Goal: Task Accomplishment & Management: Manage account settings

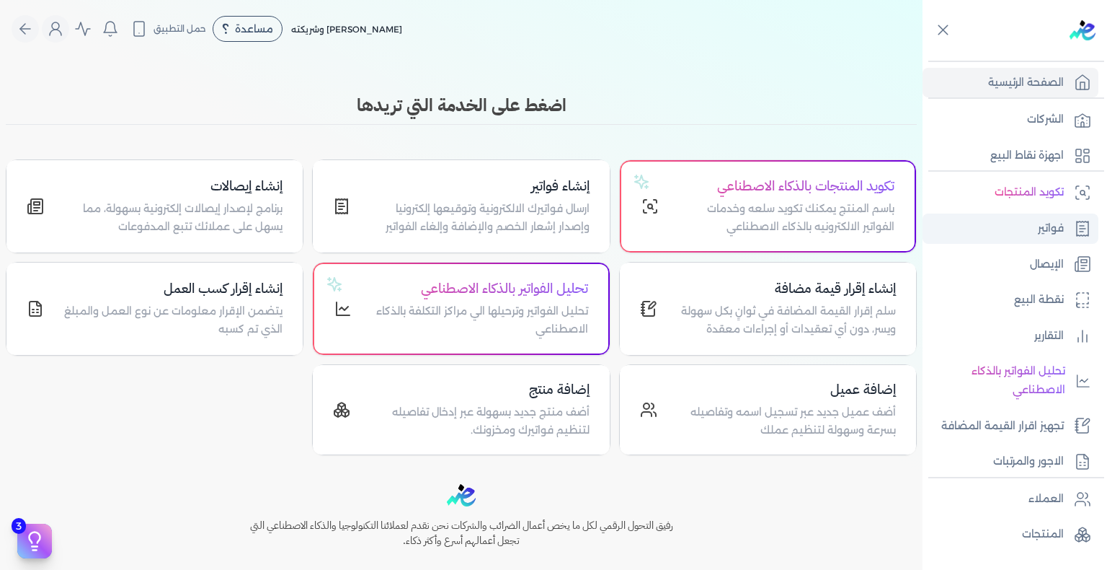
click at [1044, 232] on p "فواتير" at bounding box center [1051, 228] width 26 height 19
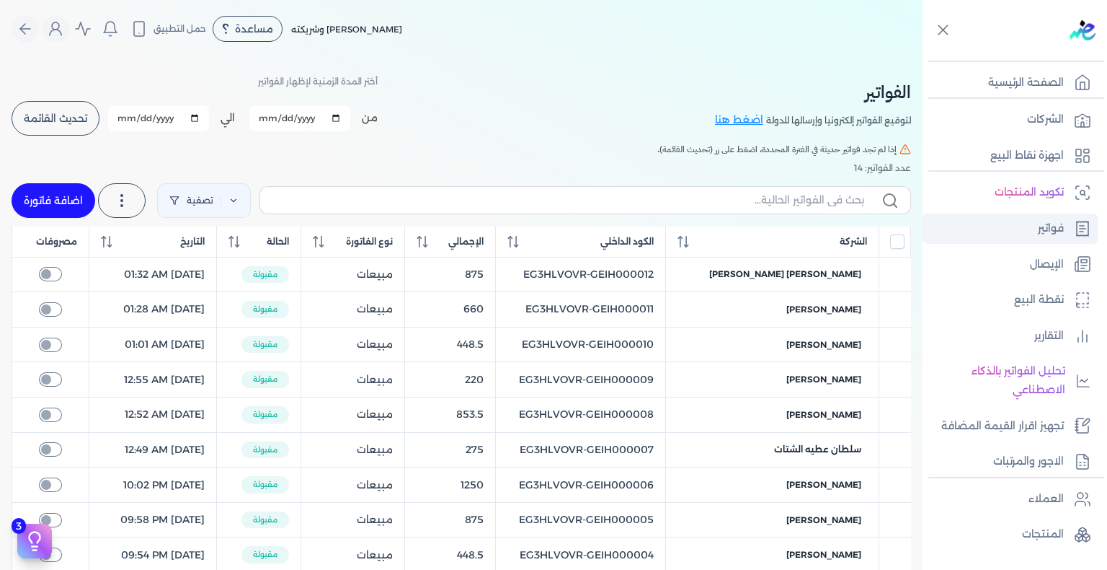
checkbox input "true"
click at [1009, 250] on link "الإيصال" at bounding box center [1011, 264] width 176 height 30
click at [1020, 229] on link "فواتير" at bounding box center [1011, 228] width 176 height 30
checkbox input "true"
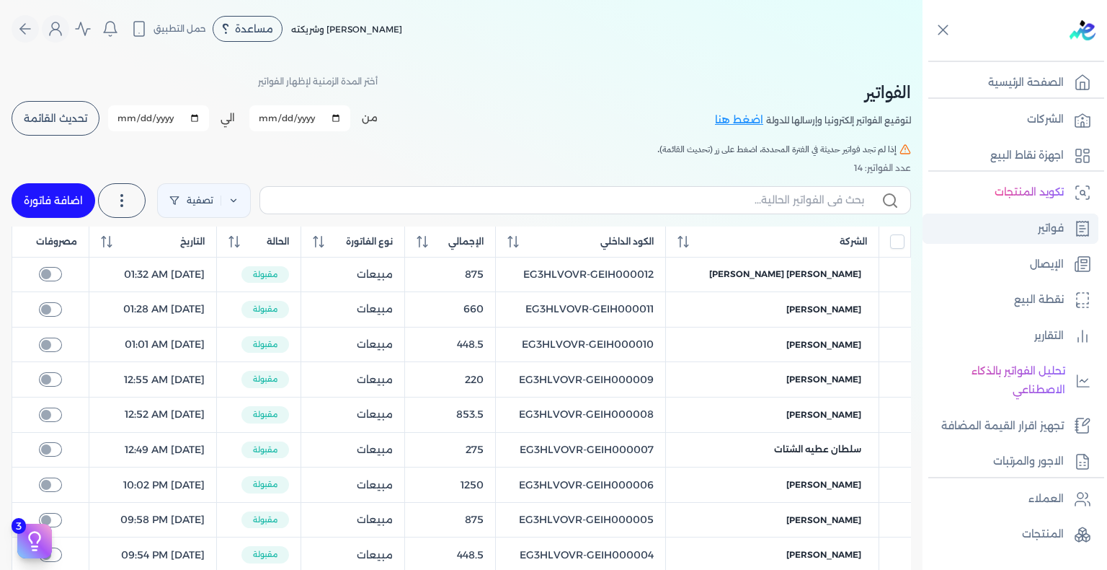
checkbox input "true"
click at [53, 118] on span "تحديث القائمة" at bounding box center [55, 118] width 63 height 10
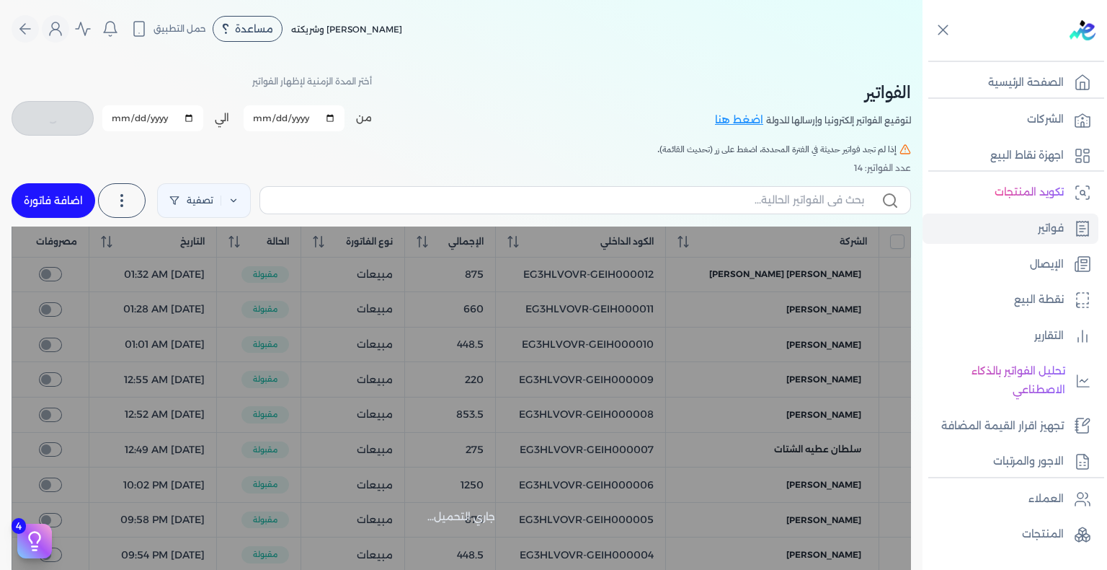
checkbox input "false"
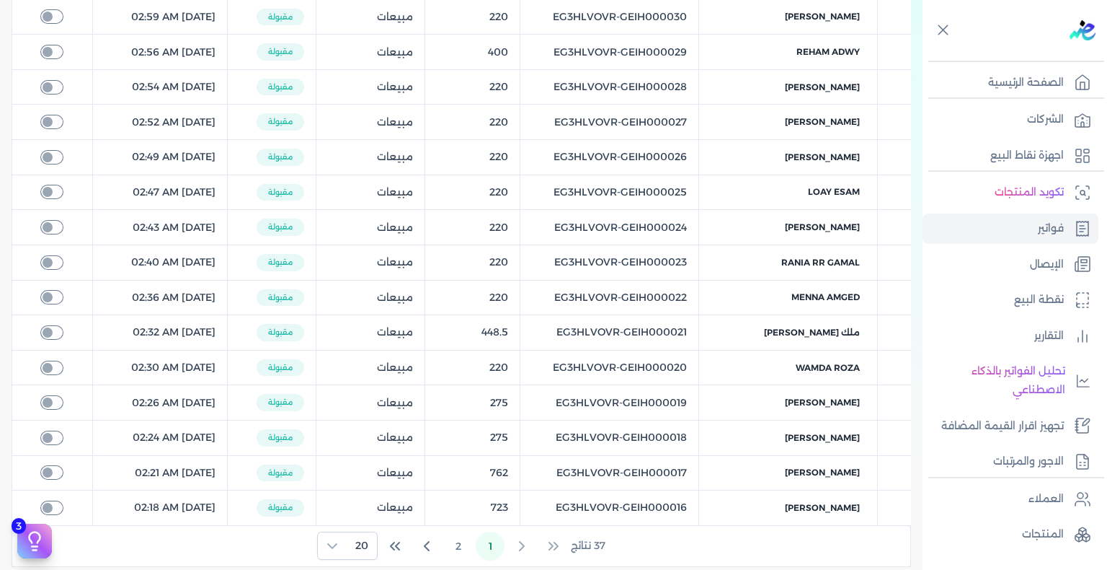
scroll to position [644, 0]
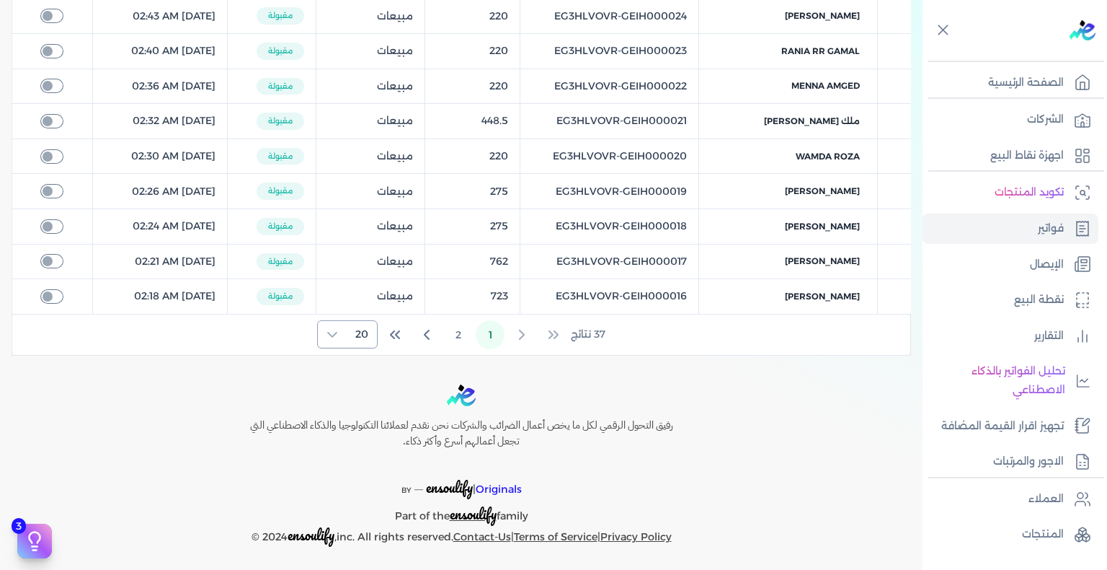
click at [338, 329] on icon at bounding box center [333, 335] width 12 height 12
click at [360, 424] on span "100" at bounding box center [359, 419] width 18 height 15
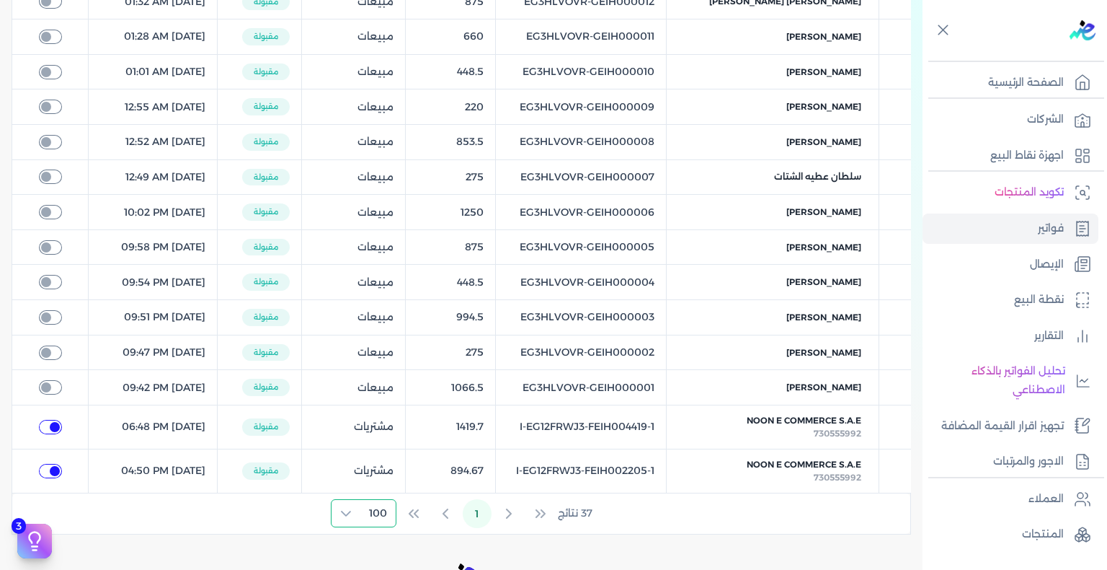
scroll to position [1131, 0]
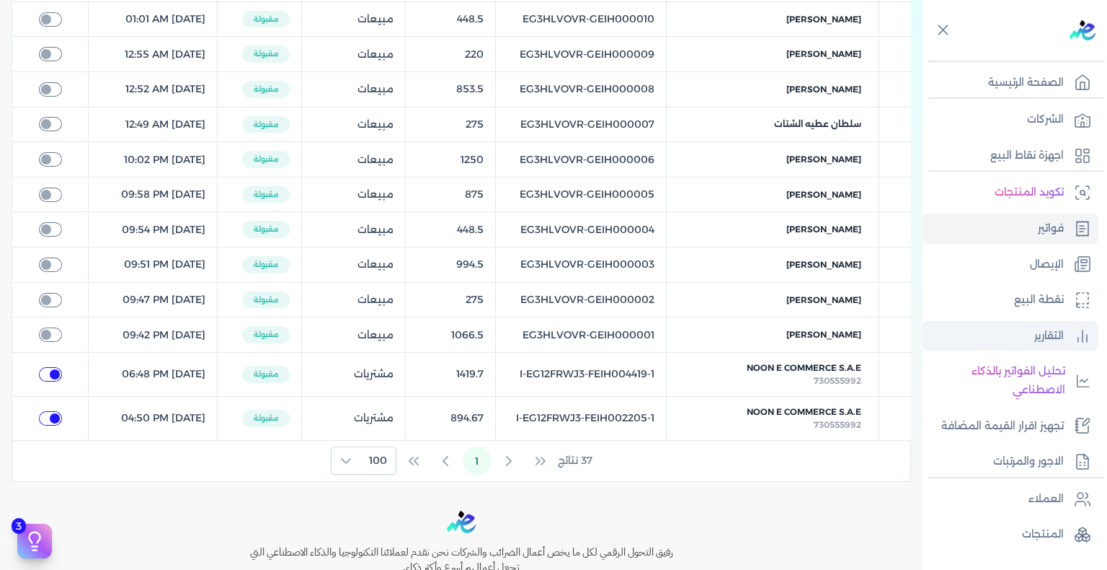
click at [1045, 332] on p "التقارير" at bounding box center [1049, 336] width 30 height 19
